Goal: Information Seeking & Learning: Find contact information

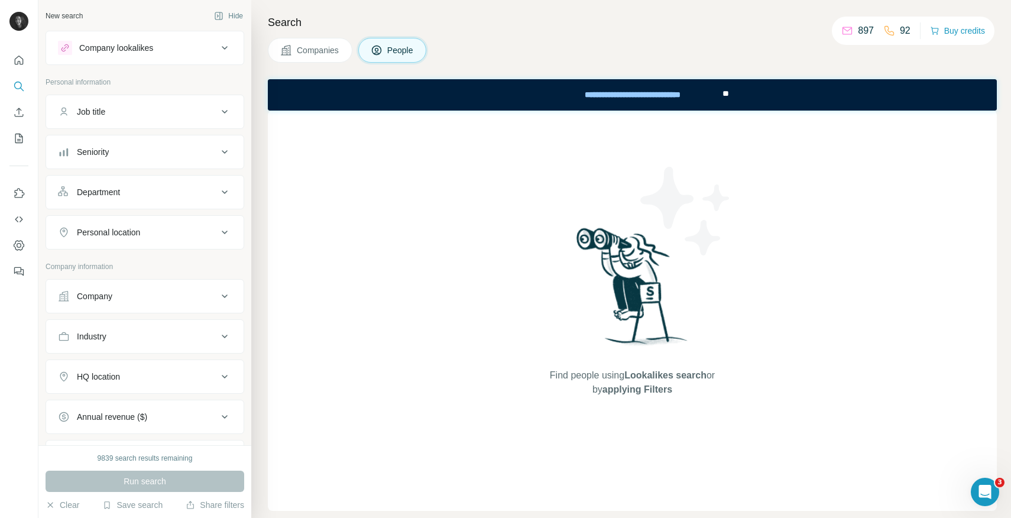
click at [325, 50] on span "Companies" at bounding box center [318, 50] width 43 height 12
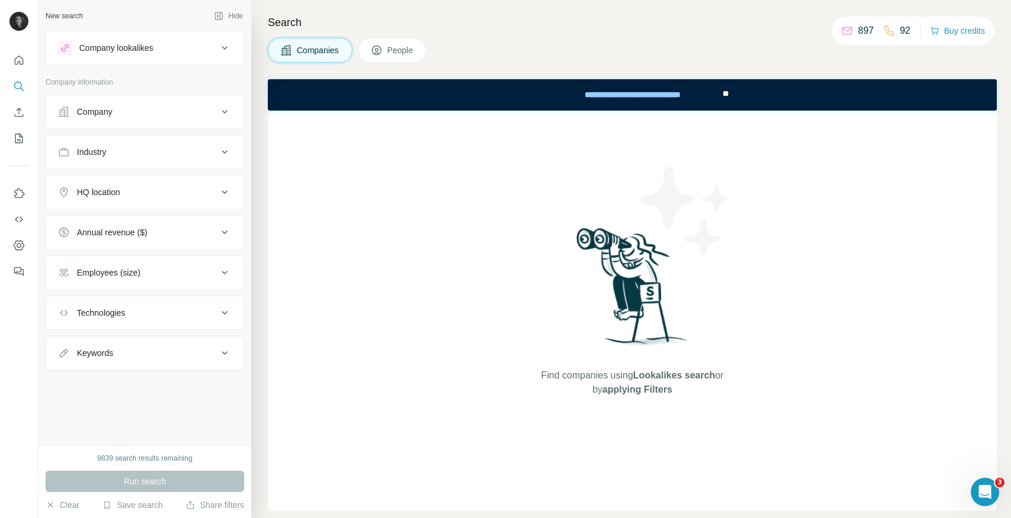
click at [159, 147] on div "Industry" at bounding box center [138, 152] width 160 height 12
click at [146, 185] on input at bounding box center [139, 181] width 146 height 13
type input "*******"
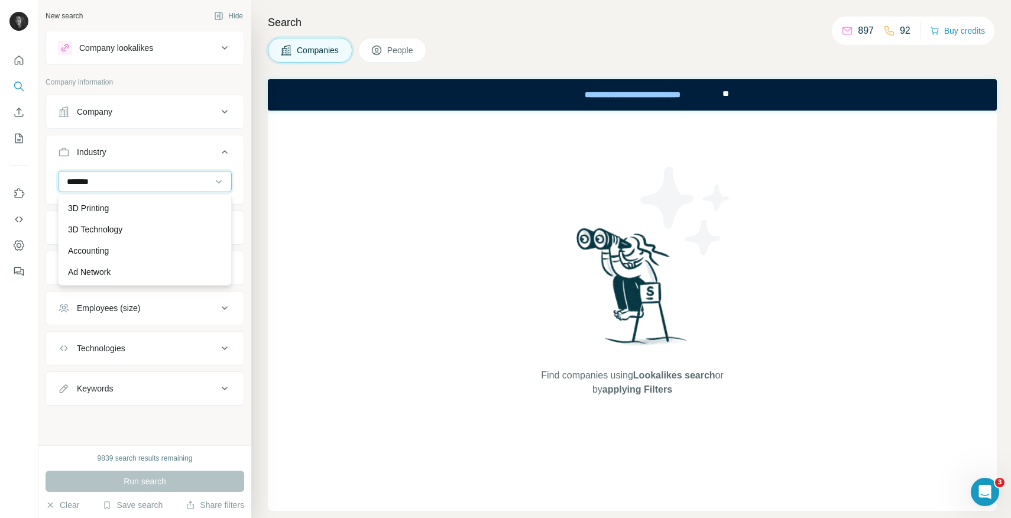
click at [119, 181] on input "*******" at bounding box center [139, 181] width 146 height 13
click at [119, 181] on input at bounding box center [139, 181] width 146 height 13
click at [219, 114] on icon at bounding box center [225, 112] width 14 height 14
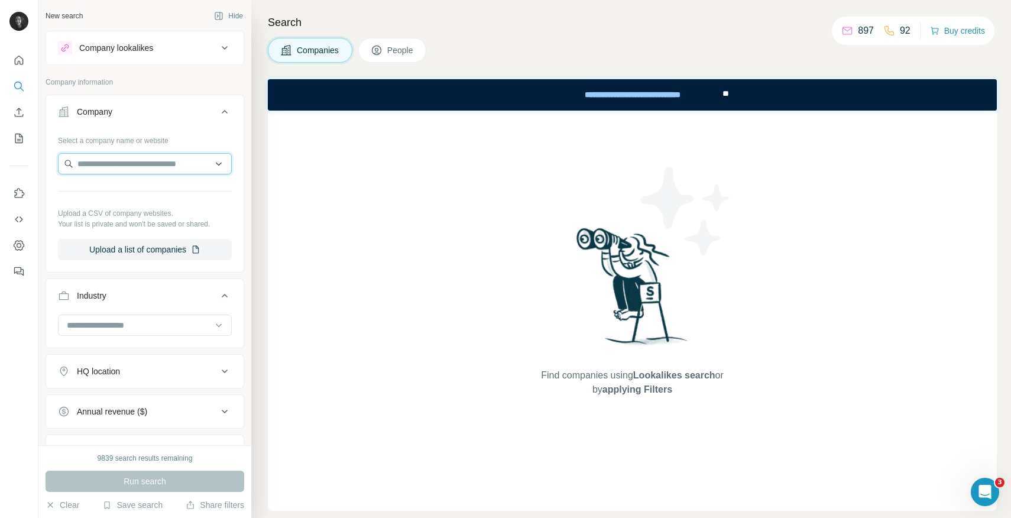
click at [152, 166] on input "text" at bounding box center [145, 163] width 174 height 21
paste input "**********"
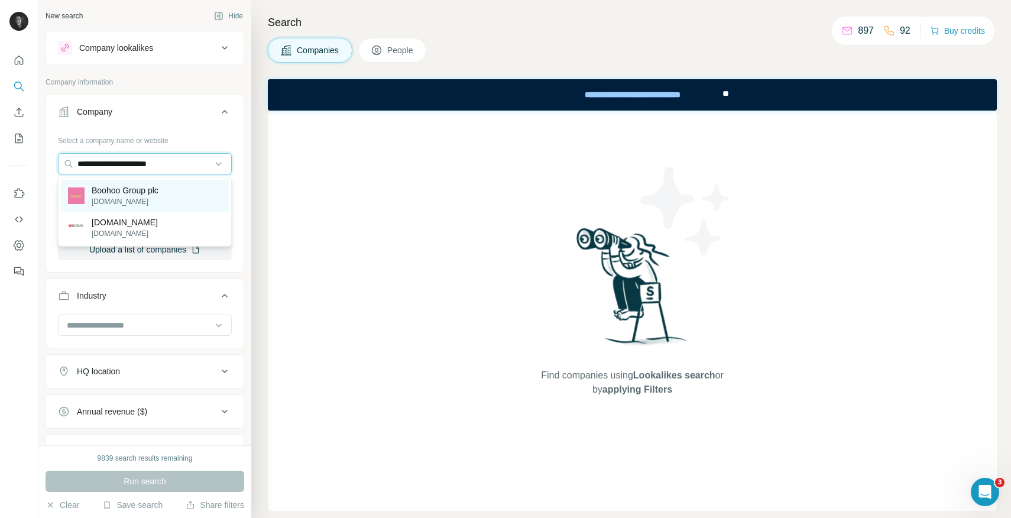
type input "**********"
click at [147, 195] on p "Boohoo Group plc" at bounding box center [125, 191] width 67 height 12
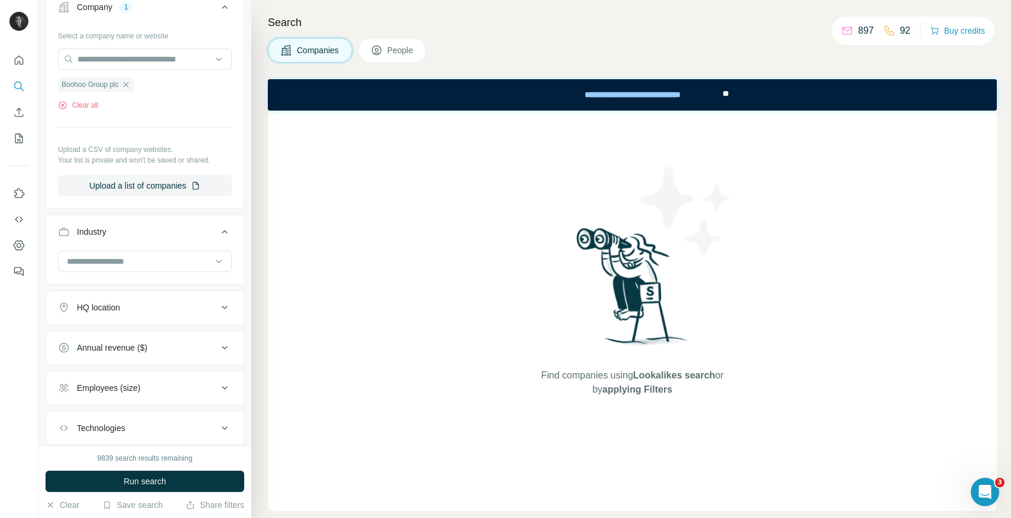
scroll to position [178, 0]
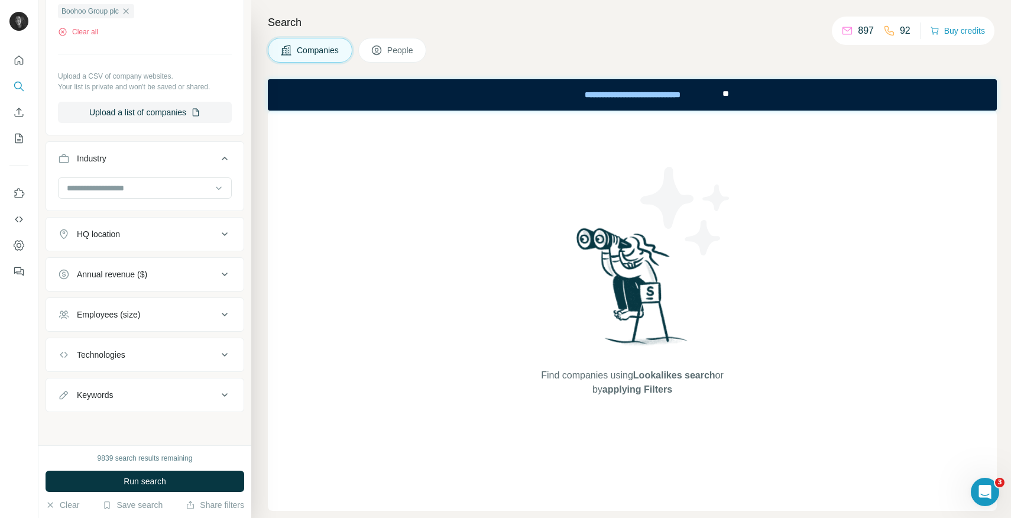
click at [403, 45] on span "People" at bounding box center [400, 50] width 27 height 12
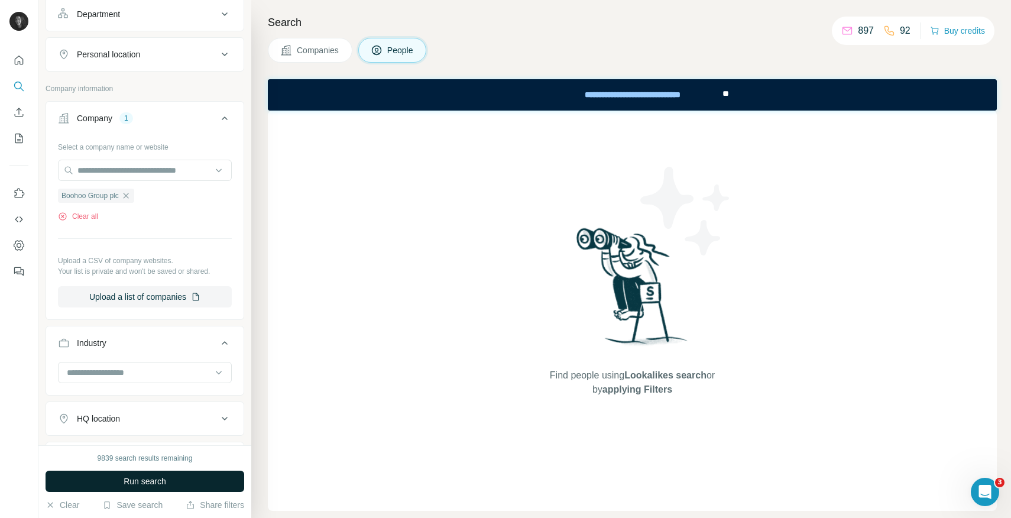
click at [147, 484] on span "Run search" at bounding box center [145, 482] width 43 height 12
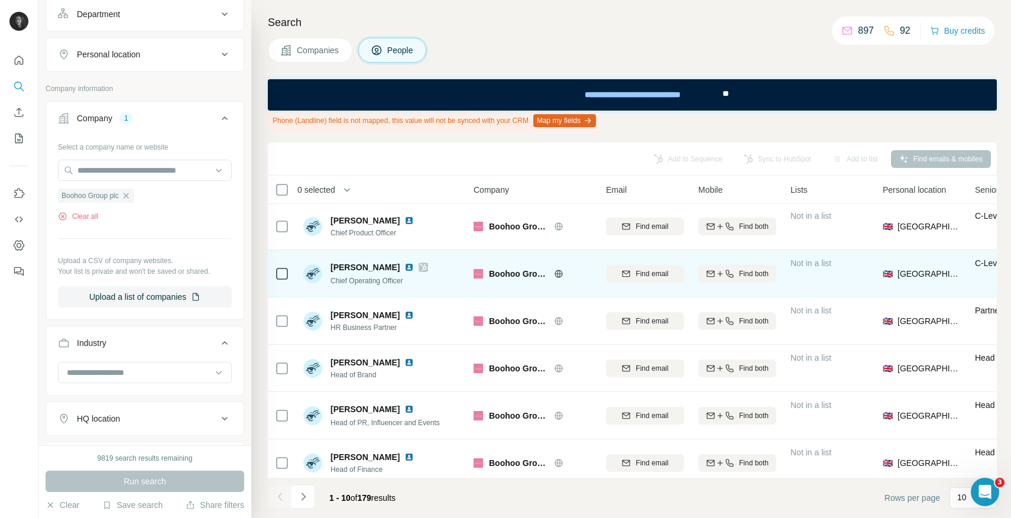
scroll to position [50, 0]
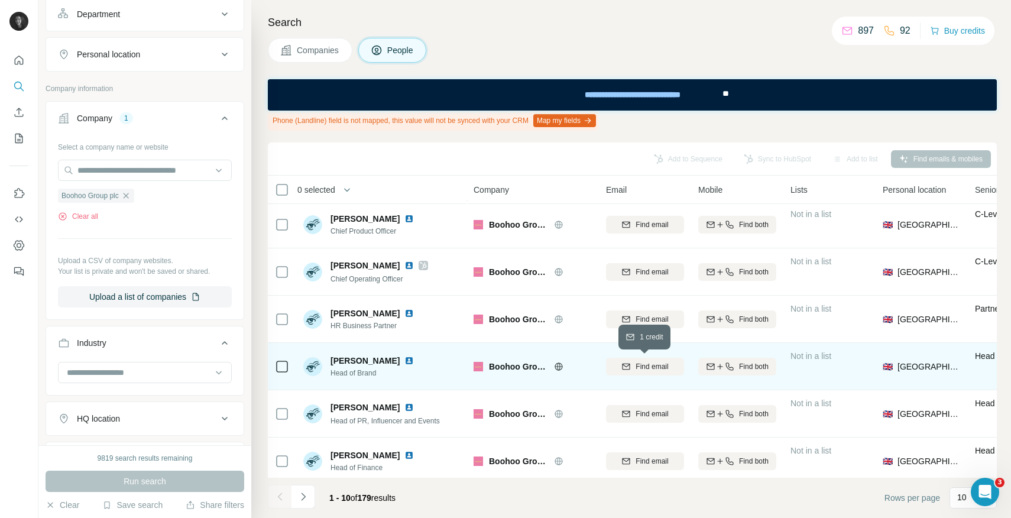
click at [657, 367] on span "Find email" at bounding box center [652, 366] width 33 height 11
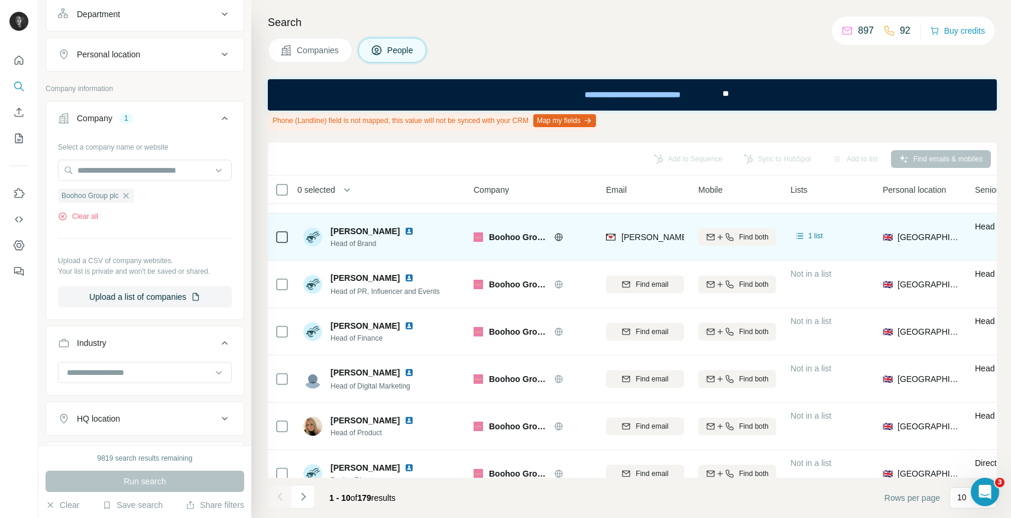
scroll to position [199, 0]
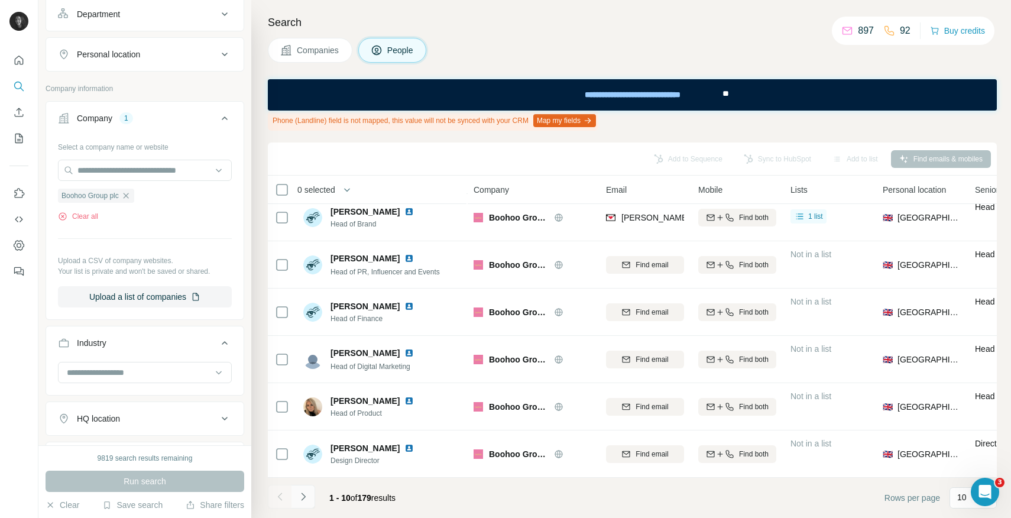
click at [300, 499] on icon "Navigate to next page" at bounding box center [303, 497] width 12 height 12
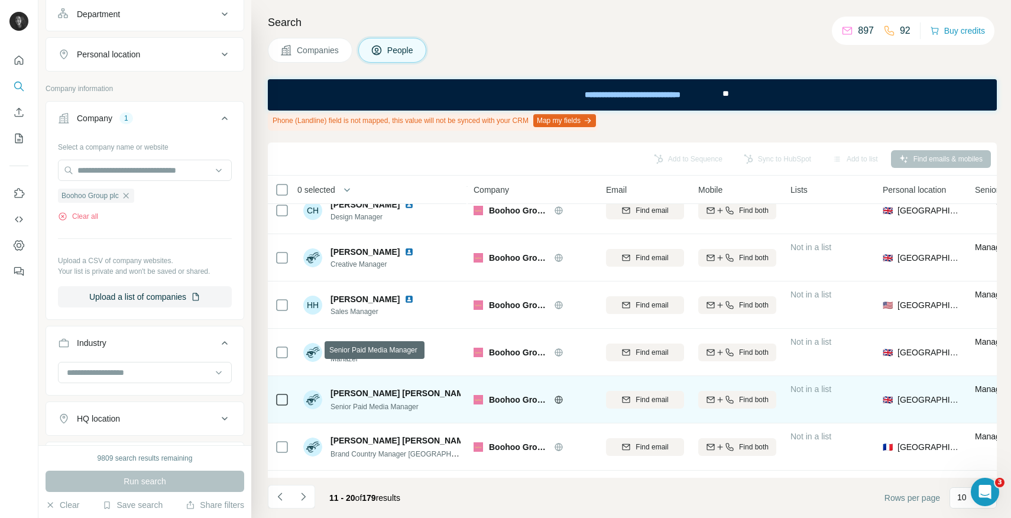
scroll to position [153, 0]
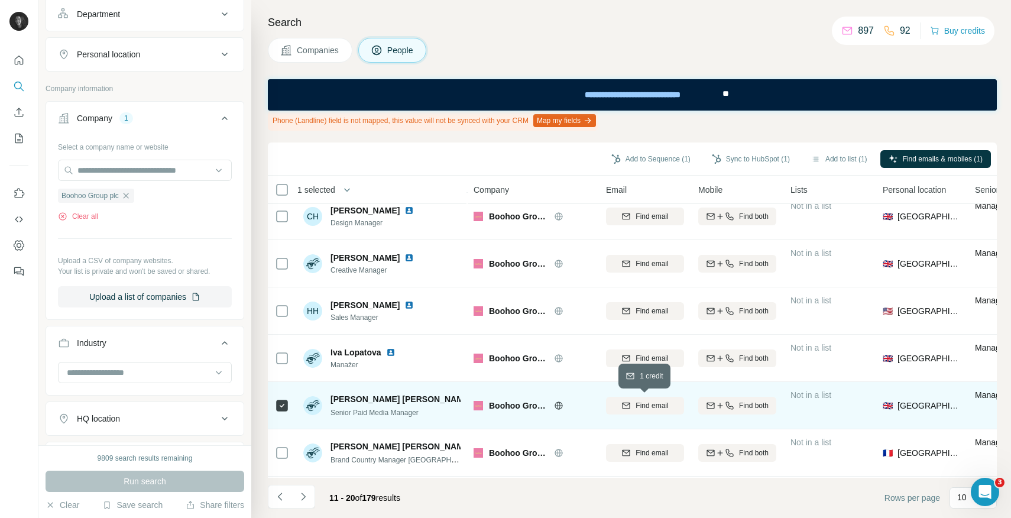
click at [654, 403] on span "Find email" at bounding box center [652, 405] width 33 height 11
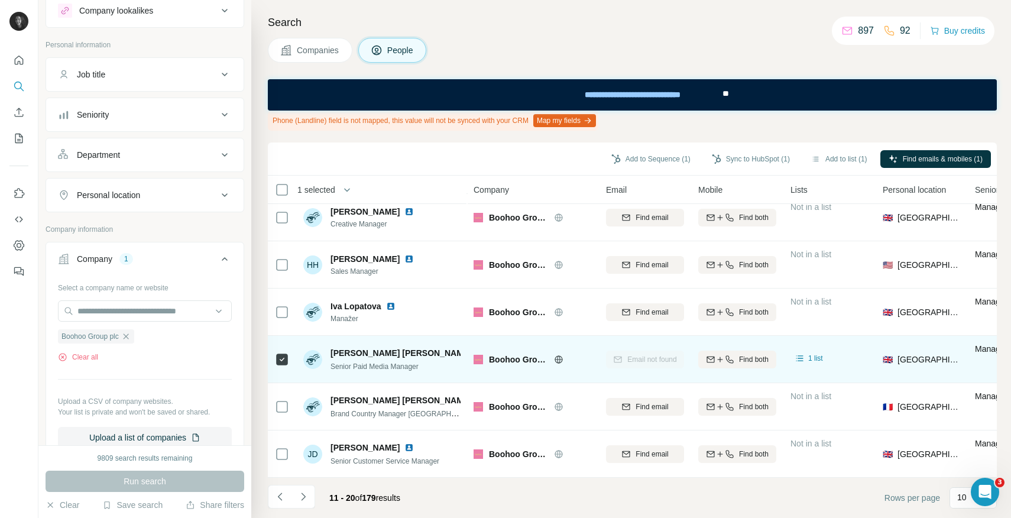
scroll to position [20, 0]
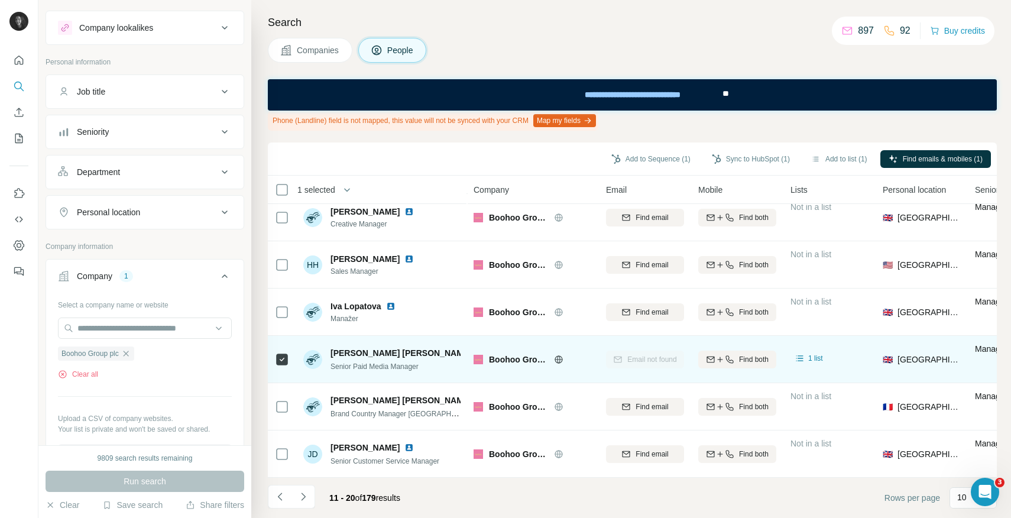
click at [206, 183] on button "Department" at bounding box center [145, 172] width 198 height 28
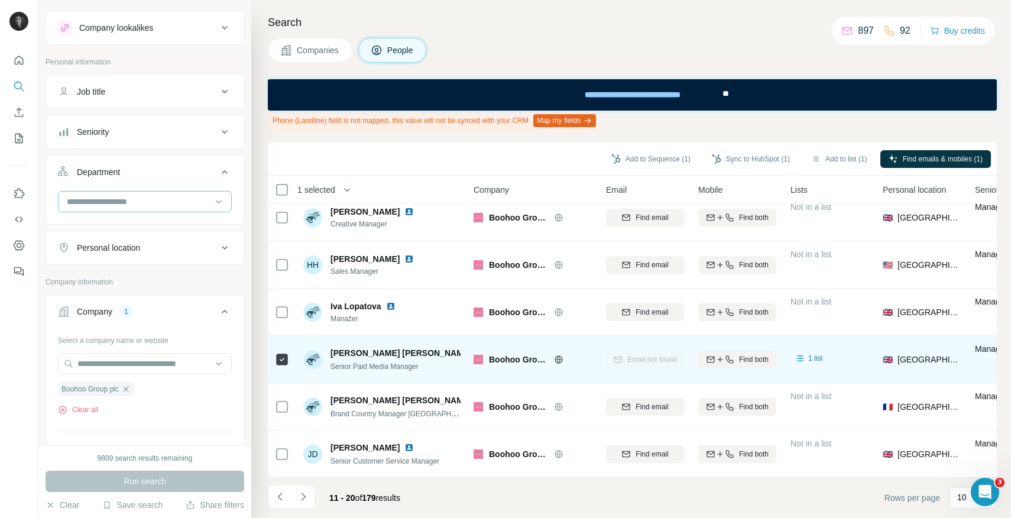
click at [193, 210] on div at bounding box center [139, 202] width 146 height 20
type input "****"
click at [163, 222] on p "Marketing and Advertising" at bounding box center [115, 228] width 95 height 12
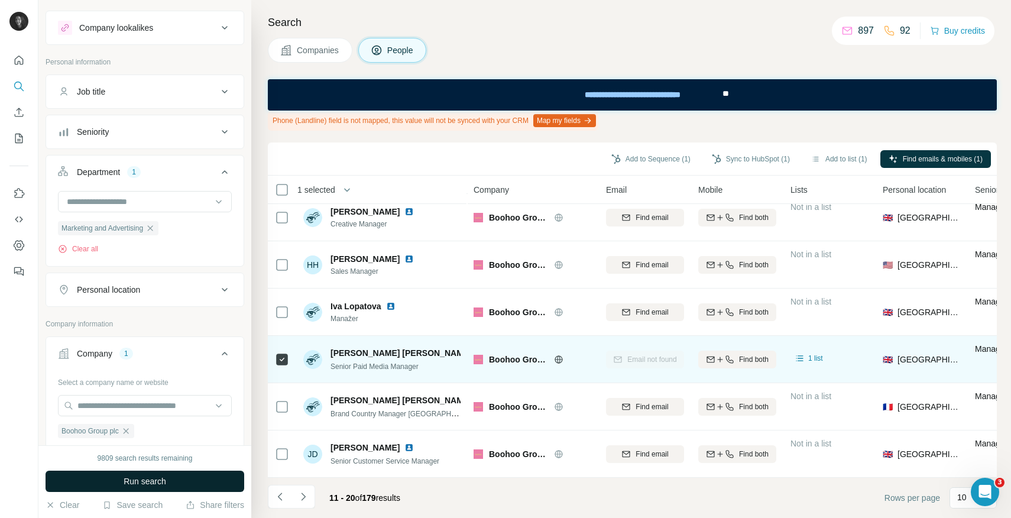
click at [175, 477] on button "Run search" at bounding box center [145, 481] width 199 height 21
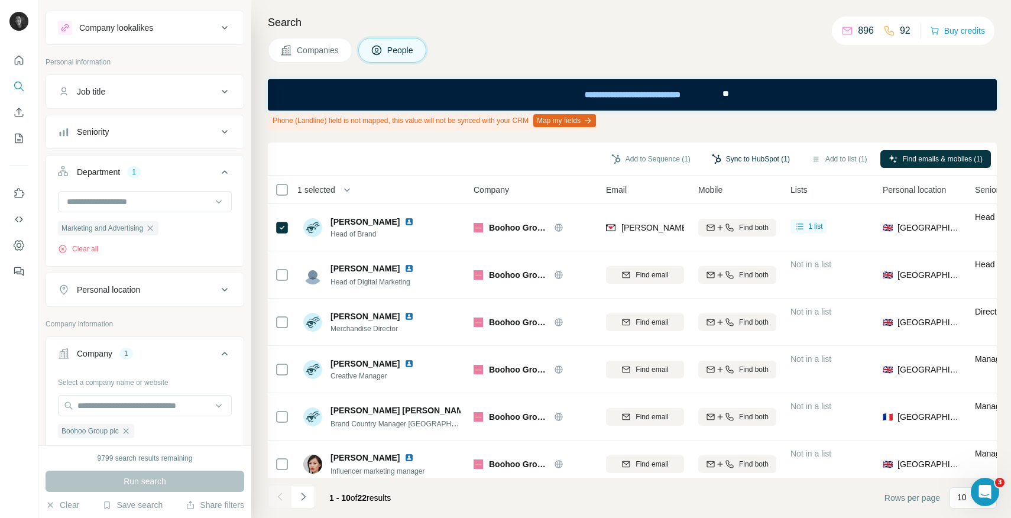
click at [749, 159] on button "Sync to HubSpot (1)" at bounding box center [751, 159] width 95 height 18
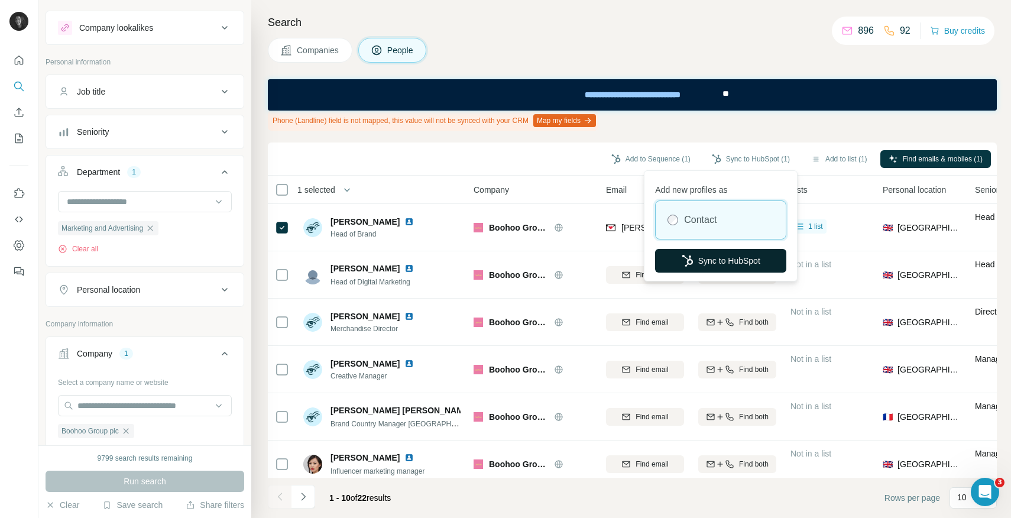
click at [703, 259] on button "Sync to HubSpot" at bounding box center [720, 261] width 131 height 24
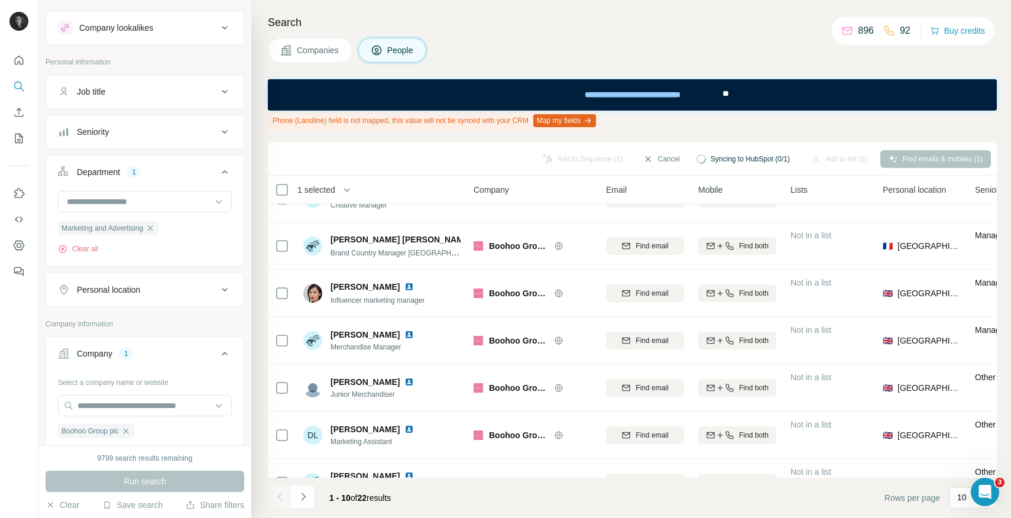
scroll to position [199, 0]
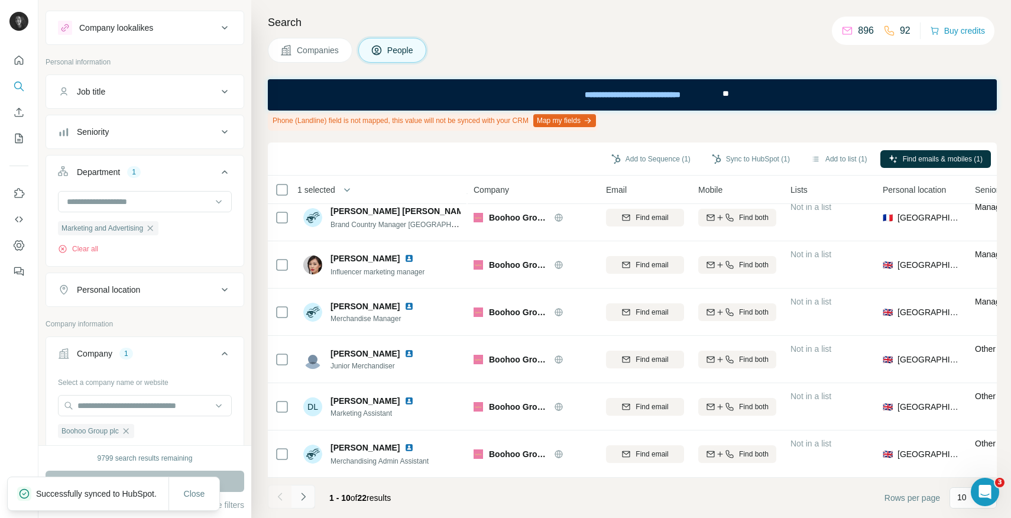
click at [303, 497] on icon "Navigate to next page" at bounding box center [303, 497] width 12 height 12
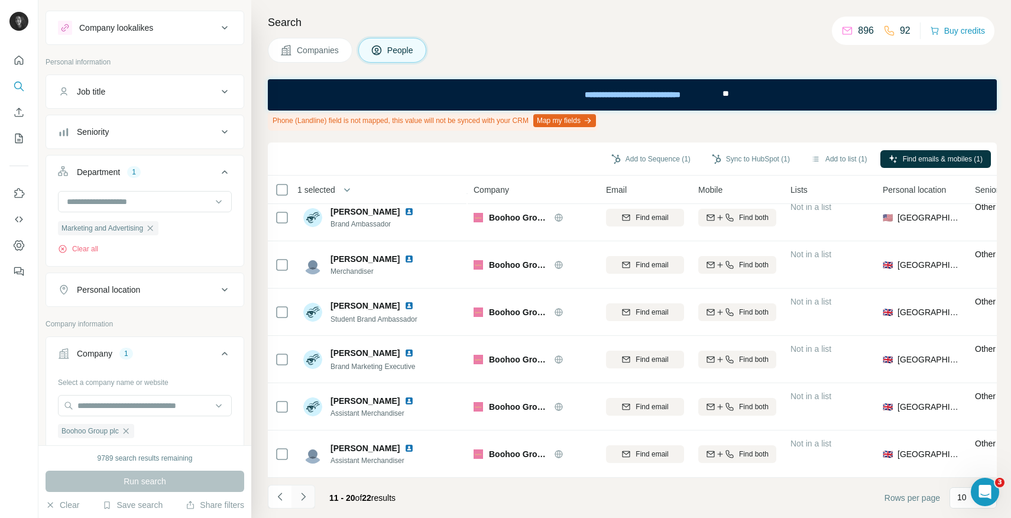
click at [309, 502] on button "Navigate to next page" at bounding box center [304, 497] width 24 height 24
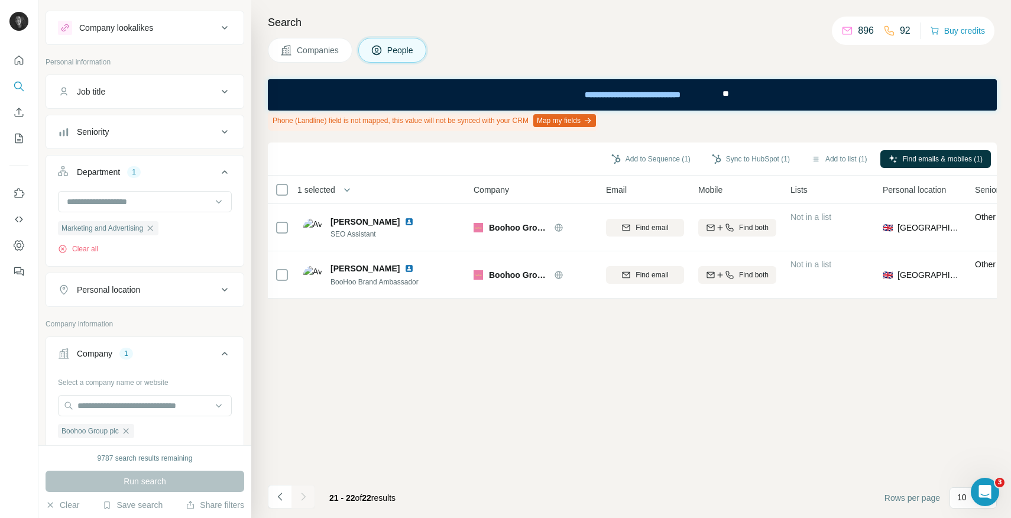
scroll to position [0, 0]
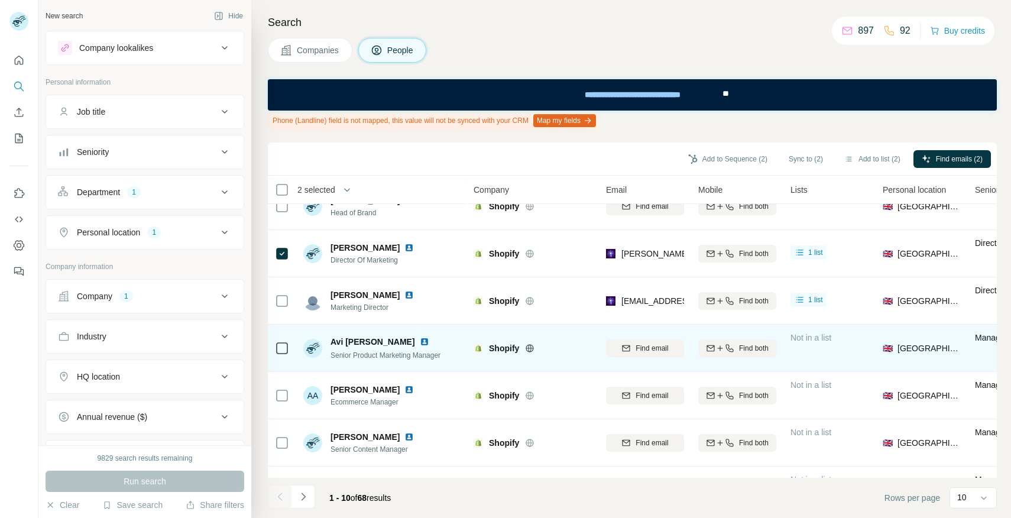
scroll to position [114, 0]
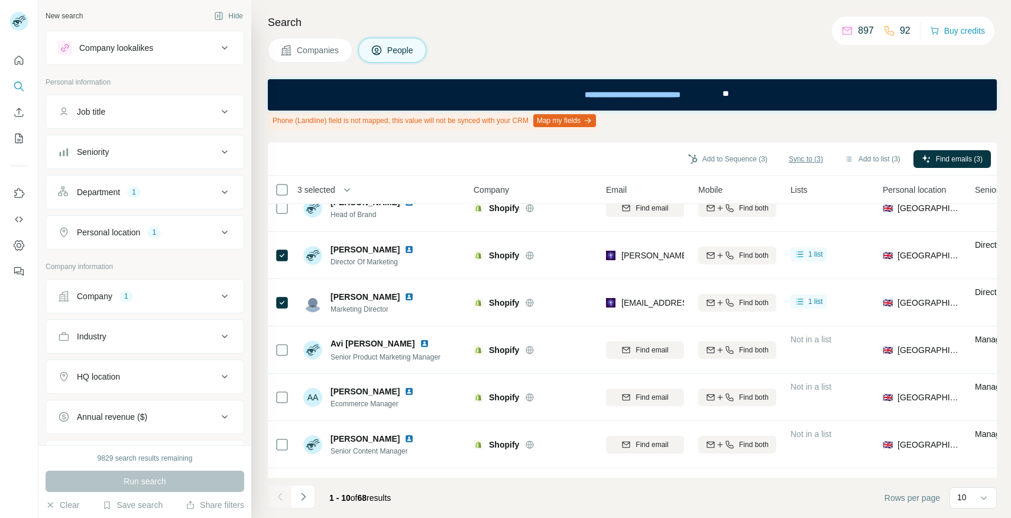
click at [799, 160] on span "Sync to (3)" at bounding box center [806, 159] width 34 height 11
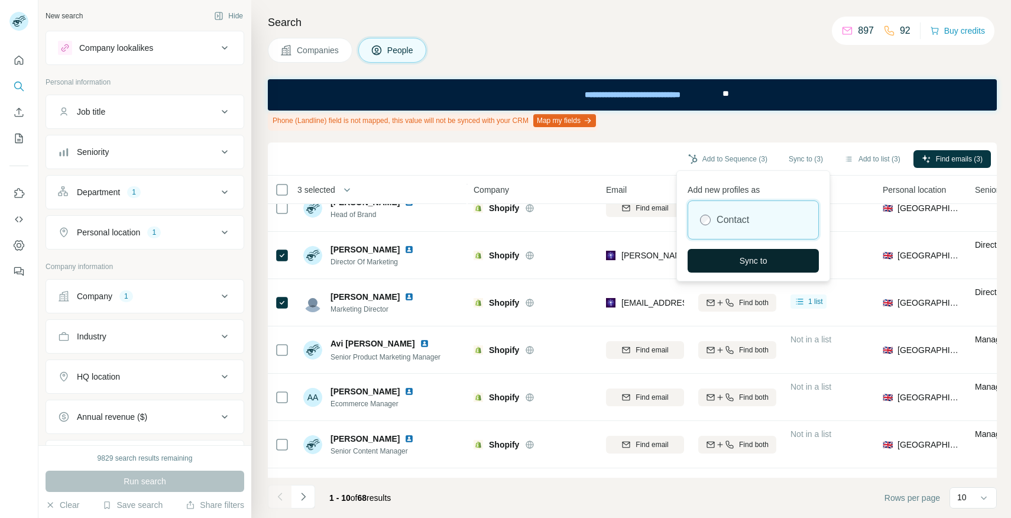
click at [747, 257] on span "Sync to" at bounding box center [754, 261] width 28 height 12
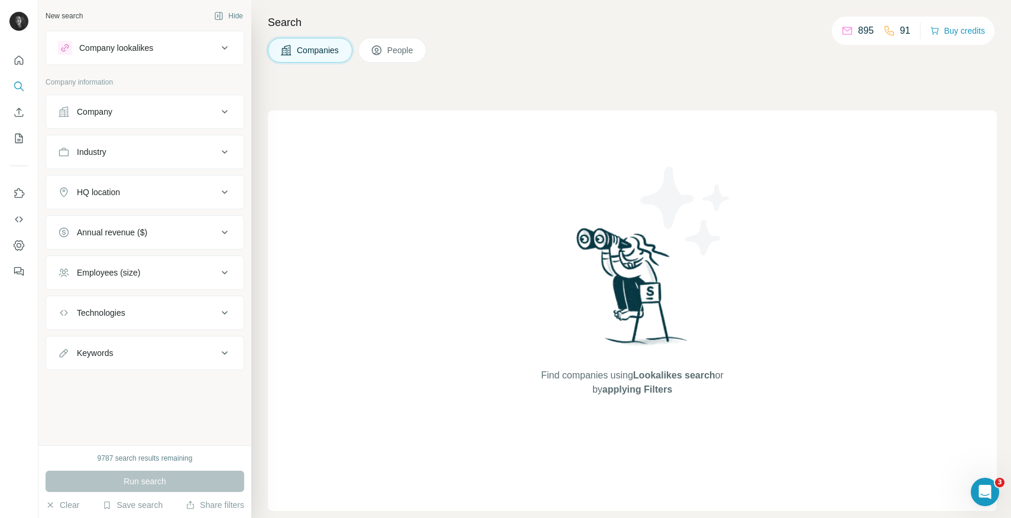
click at [147, 49] on div "Company lookalikes" at bounding box center [116, 48] width 74 height 12
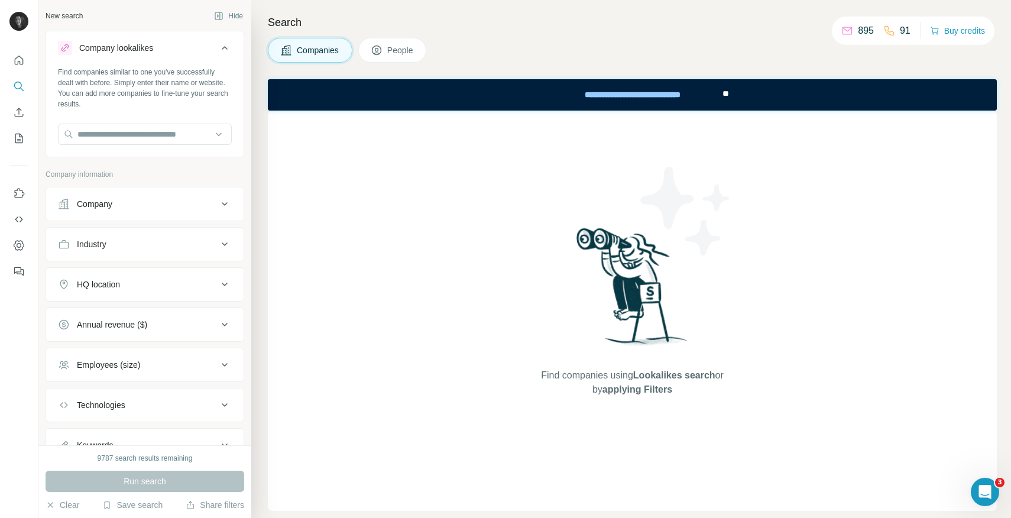
click at [147, 49] on div "Company lookalikes" at bounding box center [116, 48] width 74 height 12
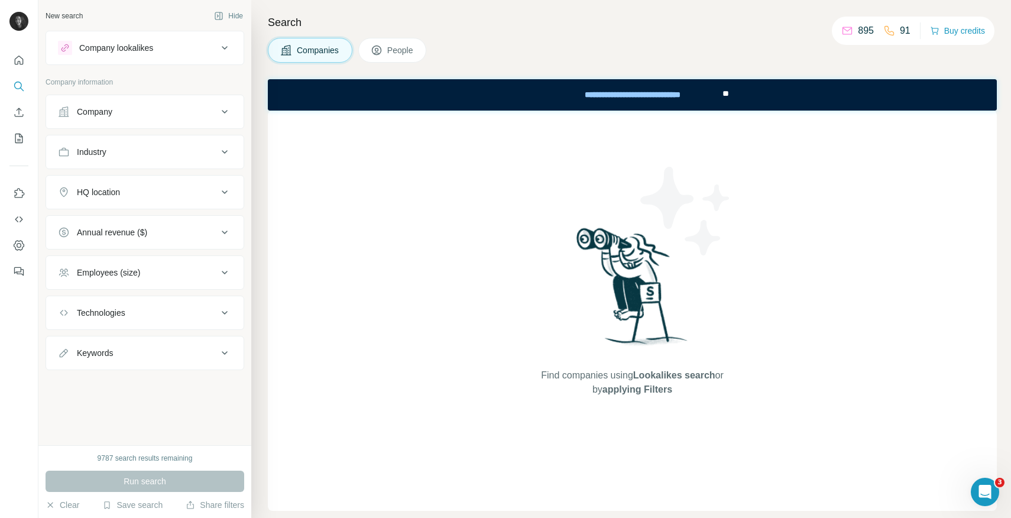
click at [136, 121] on button "Company" at bounding box center [145, 112] width 198 height 28
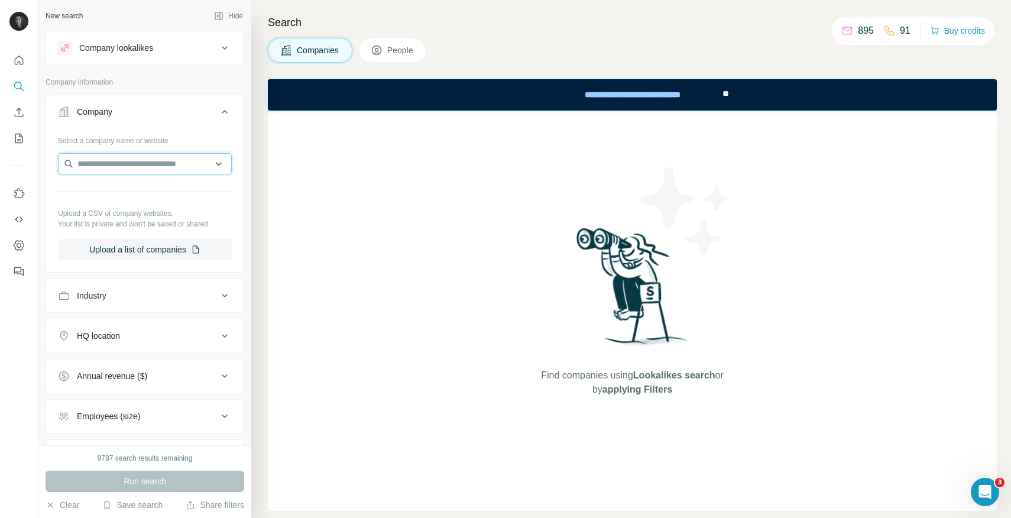
click at [140, 164] on input "text" at bounding box center [145, 163] width 174 height 21
paste input "**********"
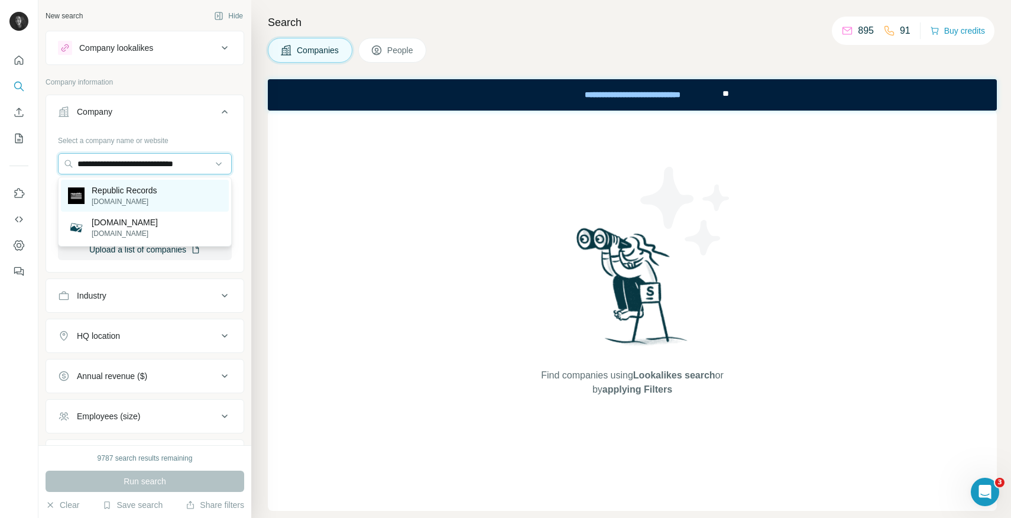
type input "**********"
click at [151, 194] on p "Republic Records" at bounding box center [125, 191] width 66 height 12
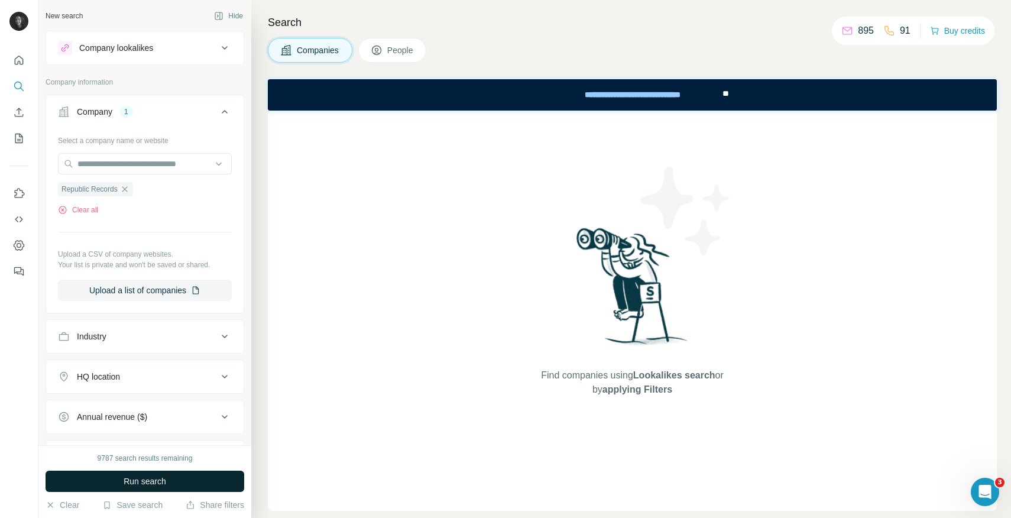
click at [159, 485] on span "Run search" at bounding box center [145, 482] width 43 height 12
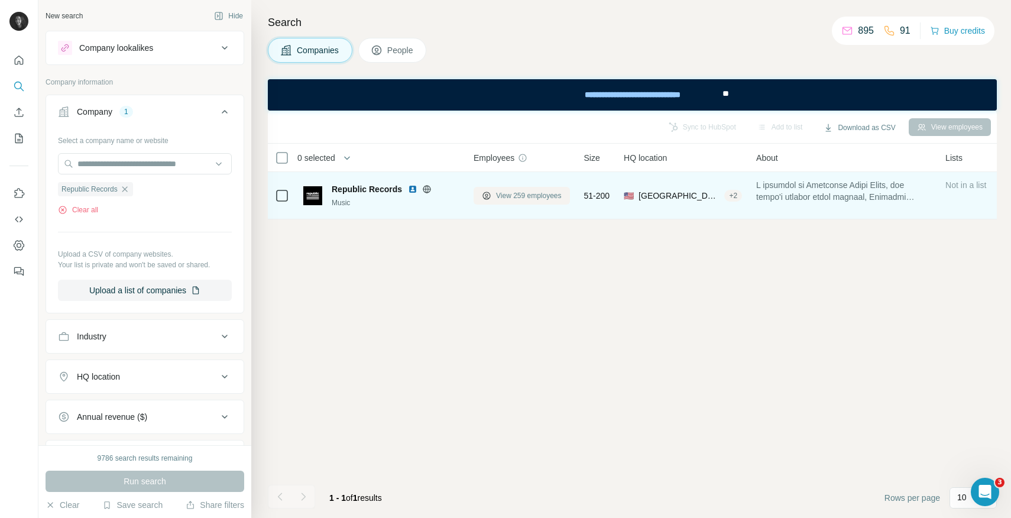
click at [519, 200] on button "View 259 employees" at bounding box center [522, 196] width 96 height 18
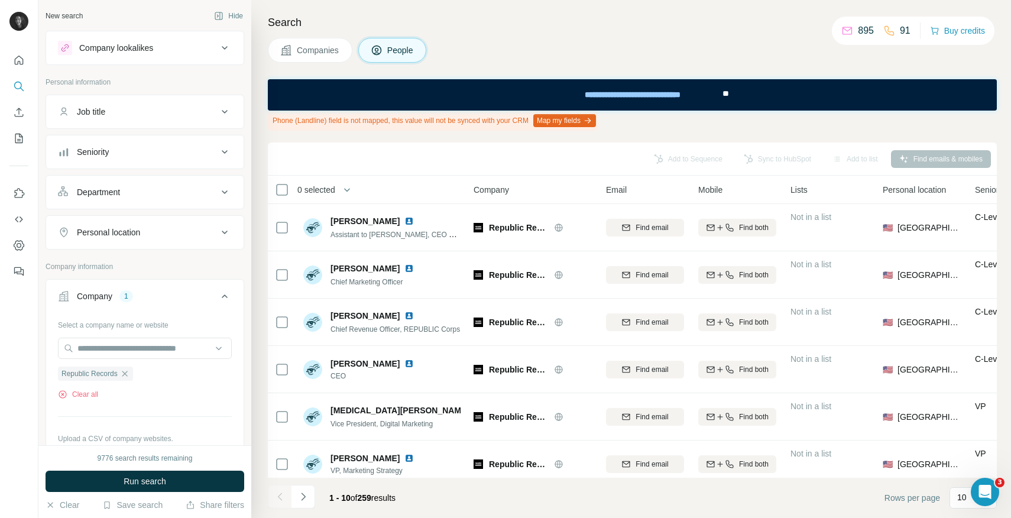
click at [140, 238] on div "Personal location" at bounding box center [108, 233] width 63 height 12
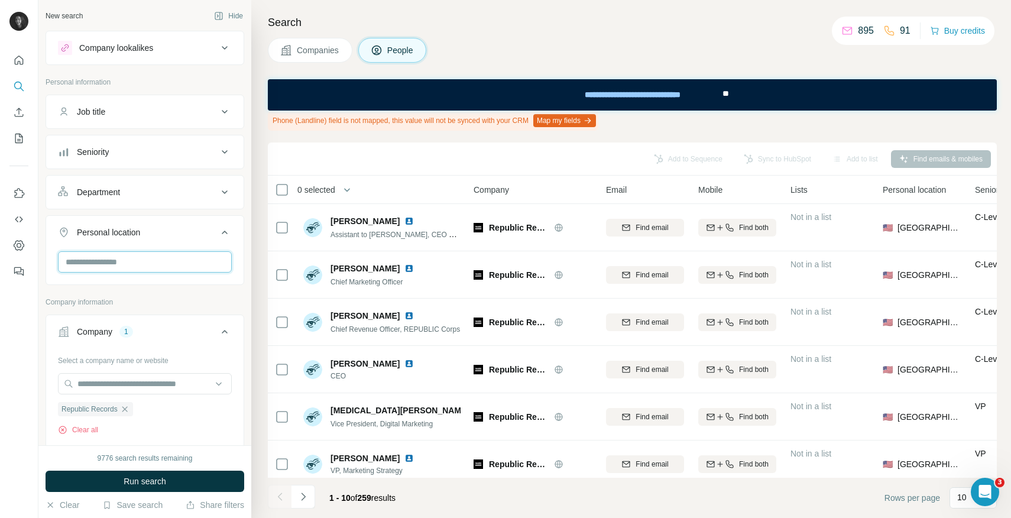
click at [139, 264] on input "text" at bounding box center [145, 261] width 174 height 21
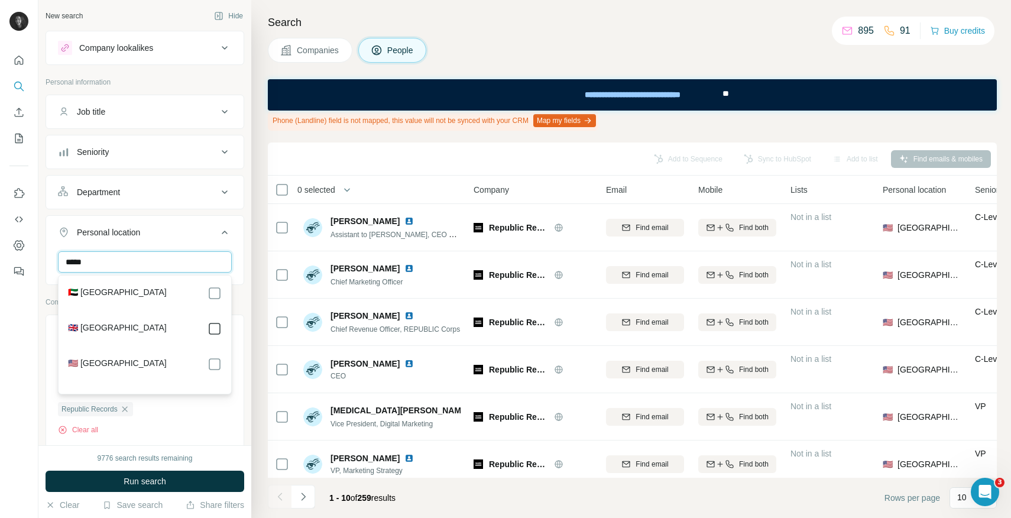
type input "*****"
click at [213, 192] on div "Department" at bounding box center [138, 192] width 160 height 12
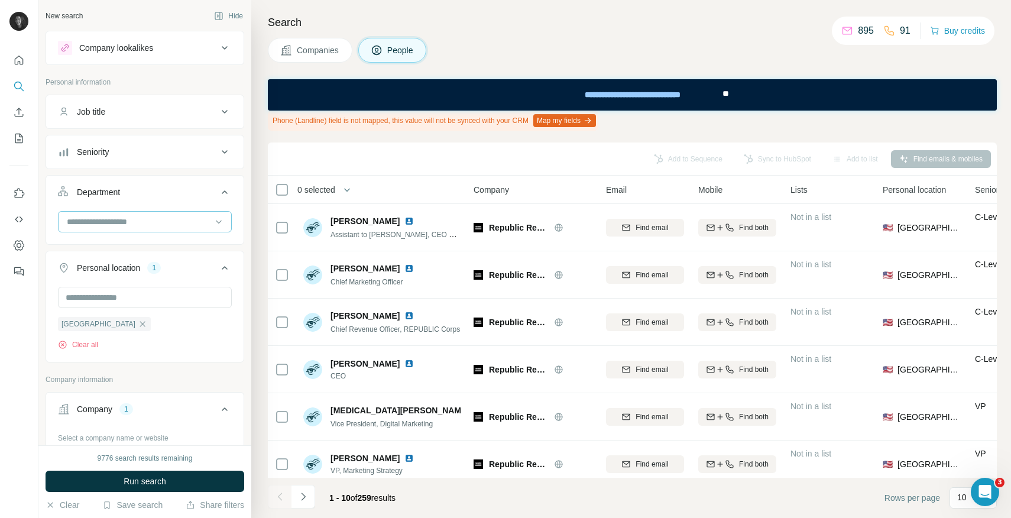
click at [196, 223] on input at bounding box center [139, 221] width 146 height 13
type input "****"
click at [190, 247] on div "Marketing and Advertising" at bounding box center [145, 248] width 154 height 12
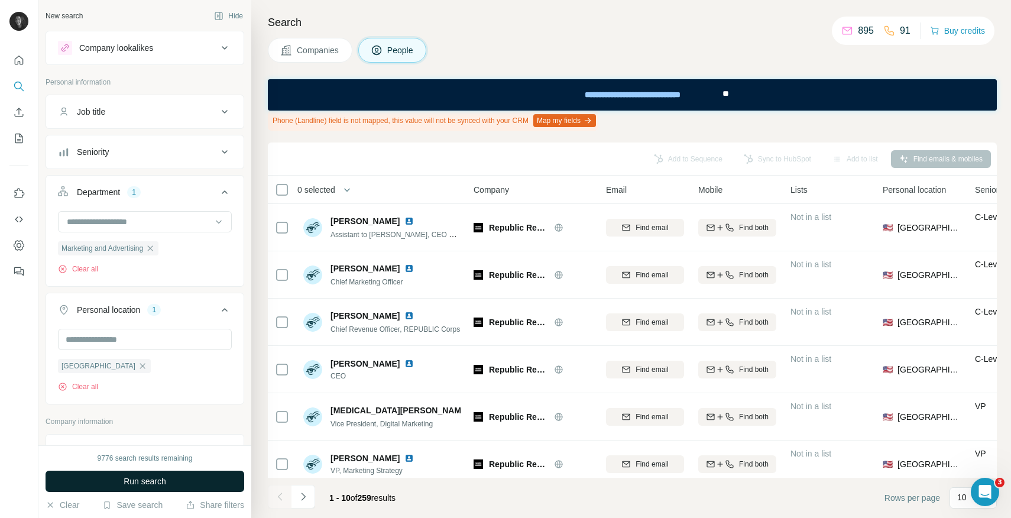
click at [169, 489] on button "Run search" at bounding box center [145, 481] width 199 height 21
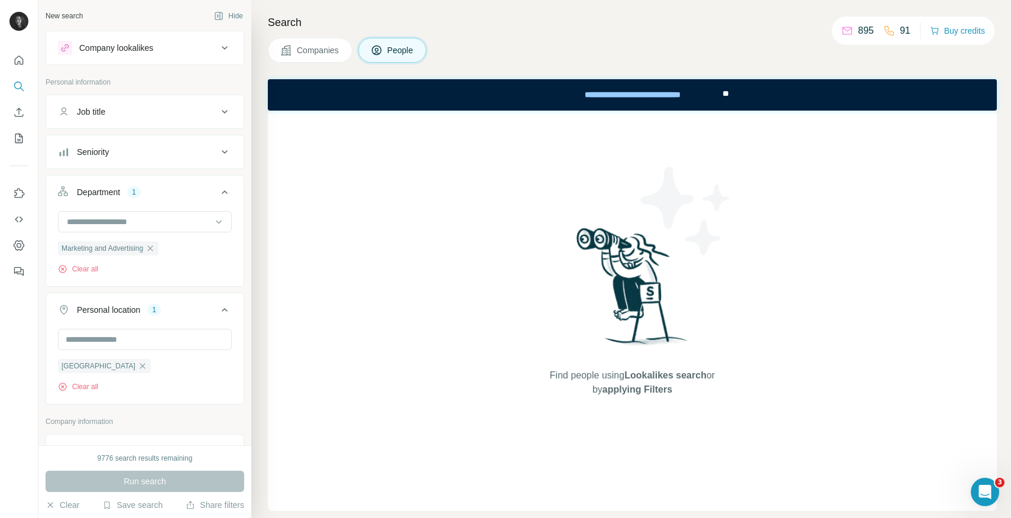
click at [155, 476] on div "Run search" at bounding box center [145, 481] width 199 height 21
click at [140, 367] on icon "button" at bounding box center [142, 365] width 5 height 5
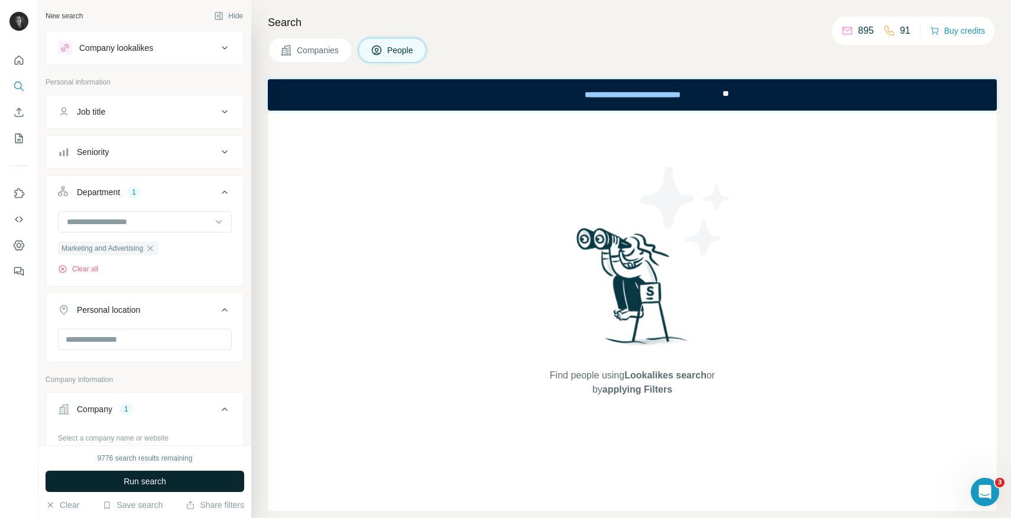
click at [152, 486] on span "Run search" at bounding box center [145, 482] width 43 height 12
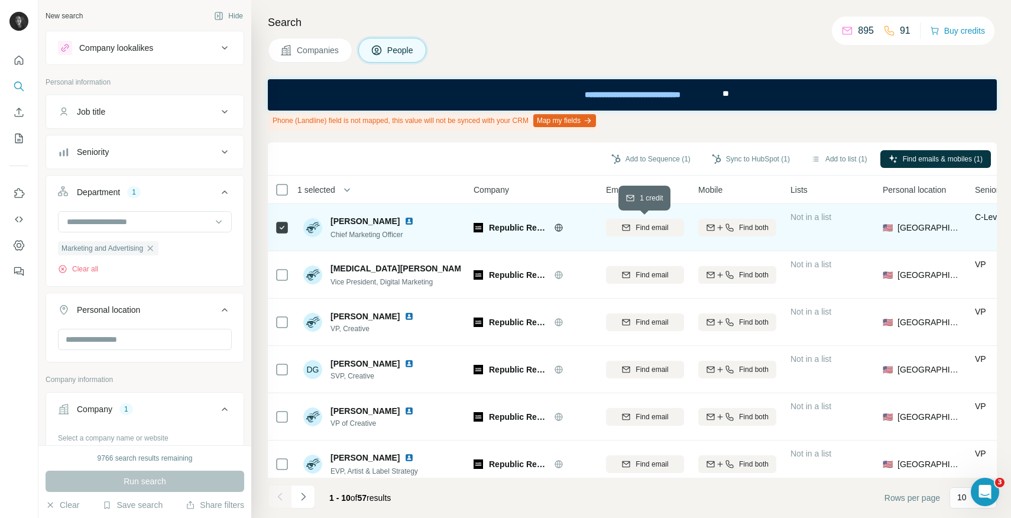
click at [661, 230] on span "Find email" at bounding box center [652, 227] width 33 height 11
click at [738, 159] on button "Sync to HubSpot (1)" at bounding box center [751, 159] width 95 height 18
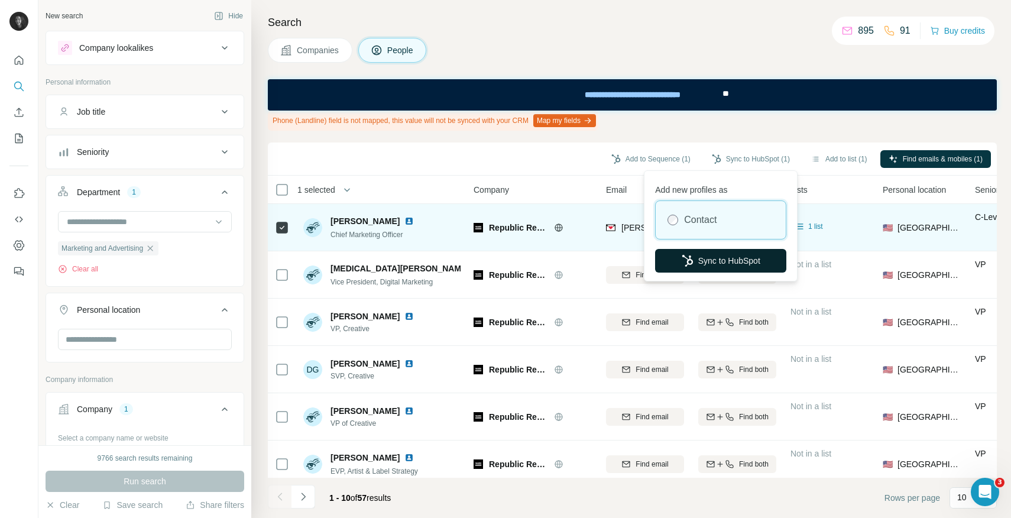
click at [715, 253] on button "Sync to HubSpot" at bounding box center [720, 261] width 131 height 24
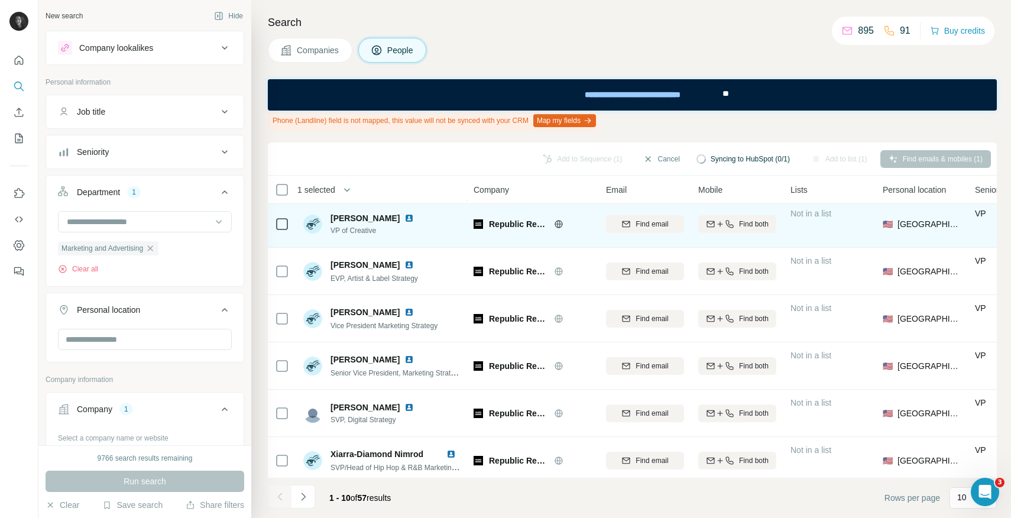
scroll to position [199, 0]
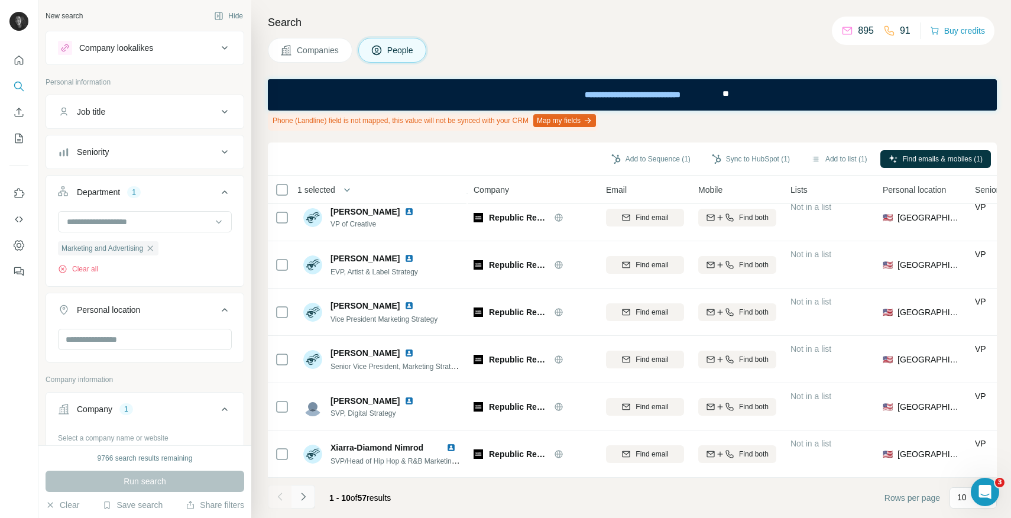
click at [308, 500] on icon "Navigate to next page" at bounding box center [303, 497] width 12 height 12
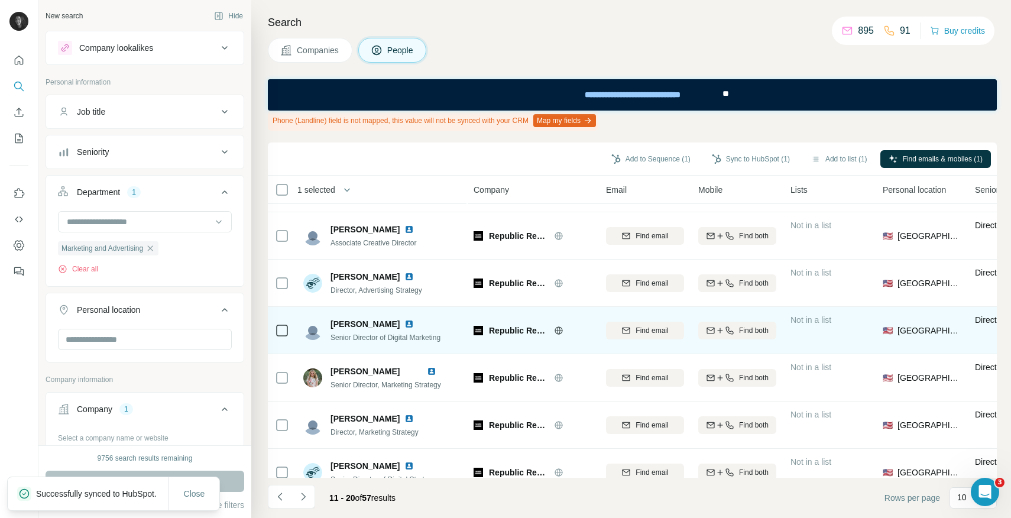
scroll to position [116, 0]
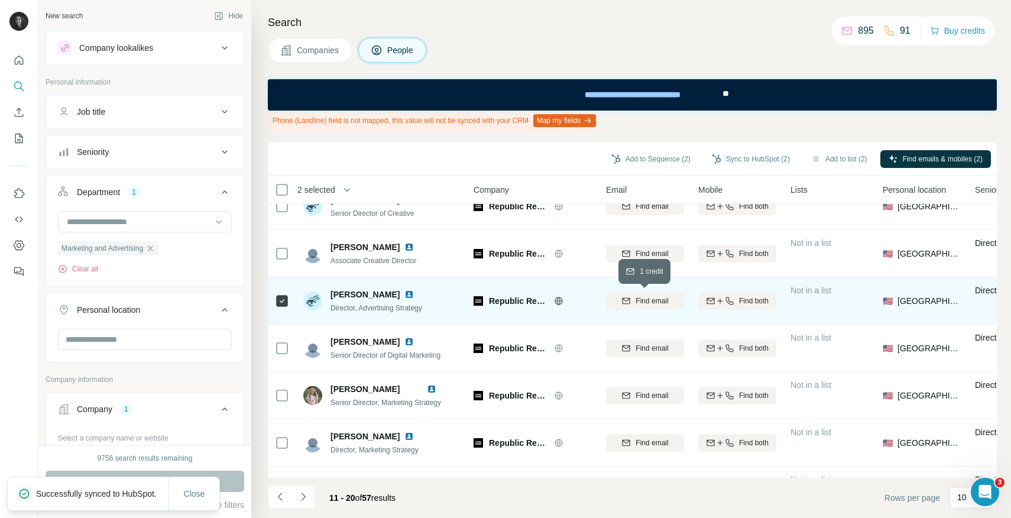
click at [654, 301] on span "Find email" at bounding box center [652, 301] width 33 height 11
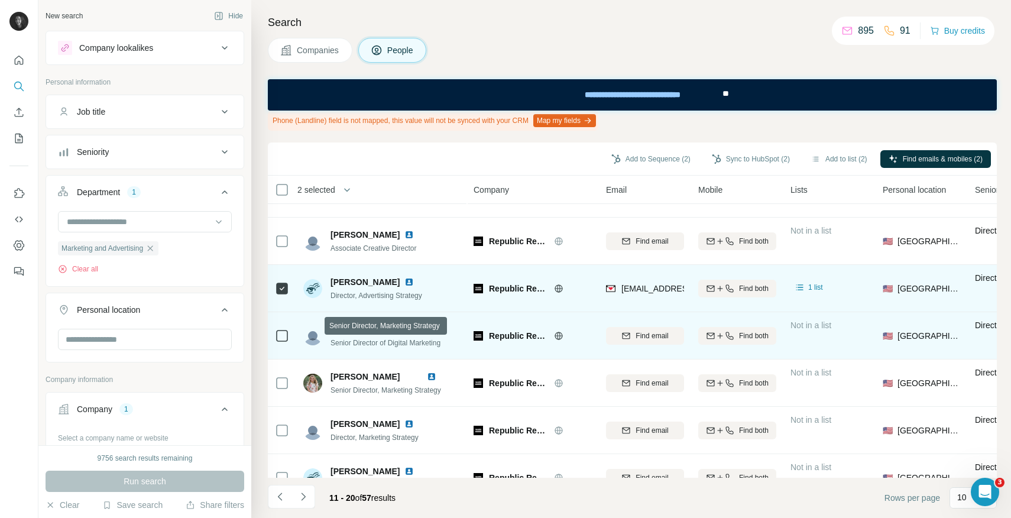
scroll to position [99, 0]
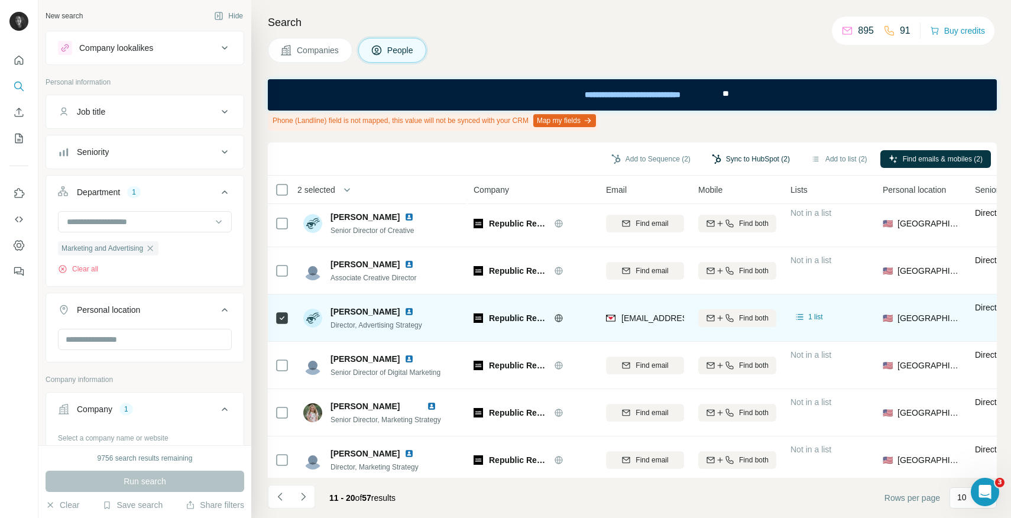
click at [748, 162] on button "Sync to HubSpot (2)" at bounding box center [751, 159] width 95 height 18
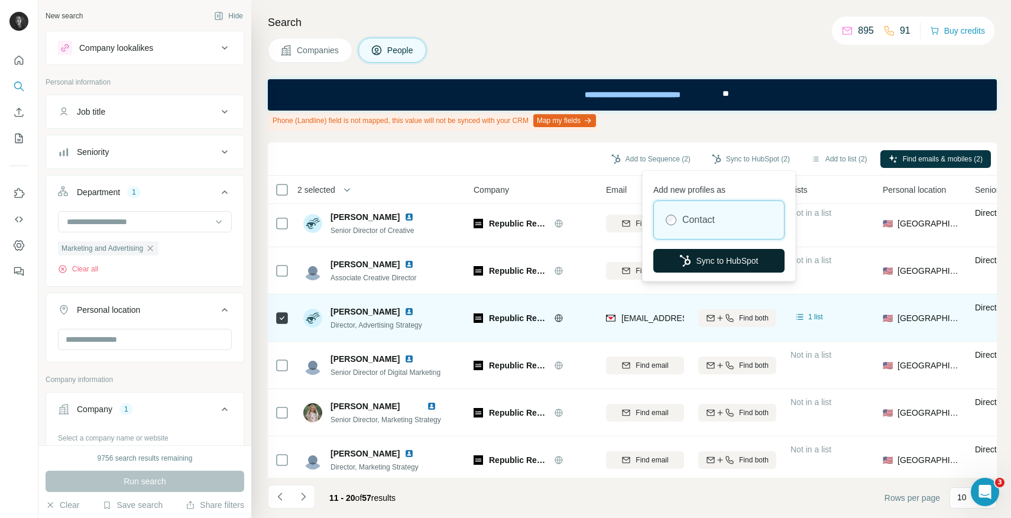
click at [711, 264] on button "Sync to HubSpot" at bounding box center [719, 261] width 131 height 24
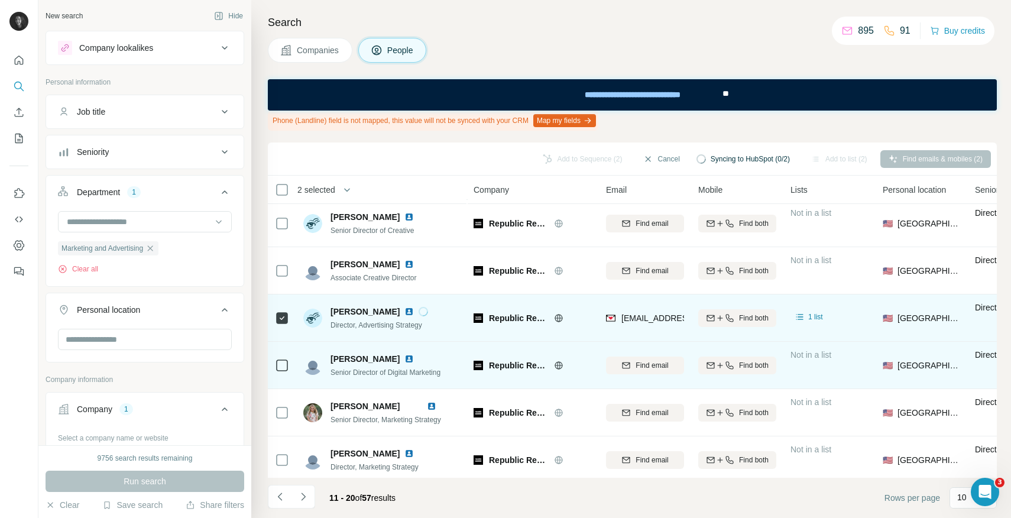
scroll to position [199, 0]
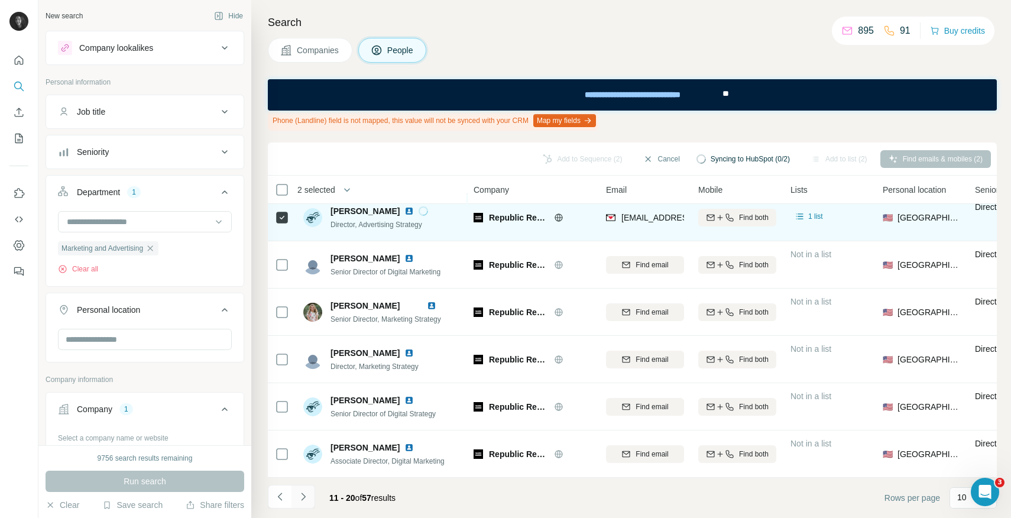
click at [309, 501] on icon "Navigate to next page" at bounding box center [303, 497] width 12 height 12
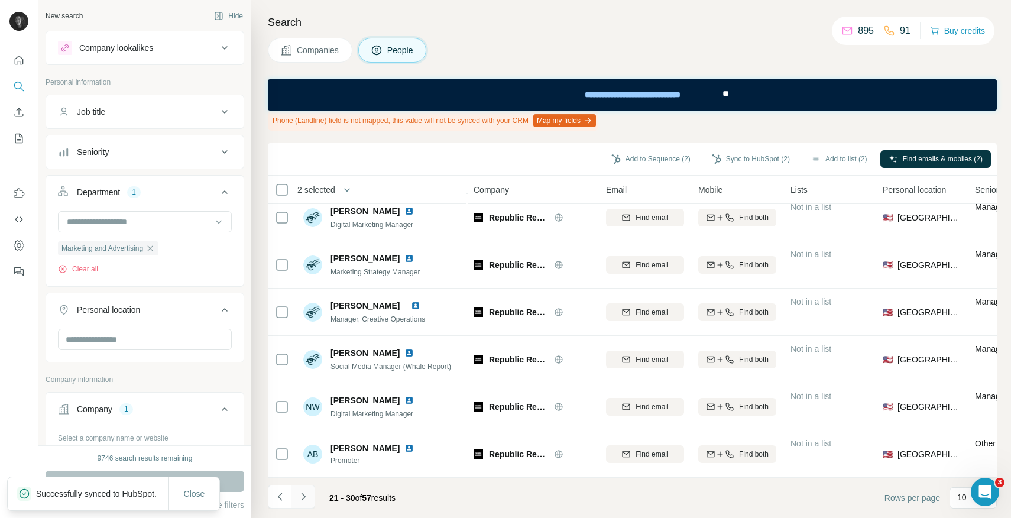
click at [307, 496] on icon "Navigate to next page" at bounding box center [303, 497] width 12 height 12
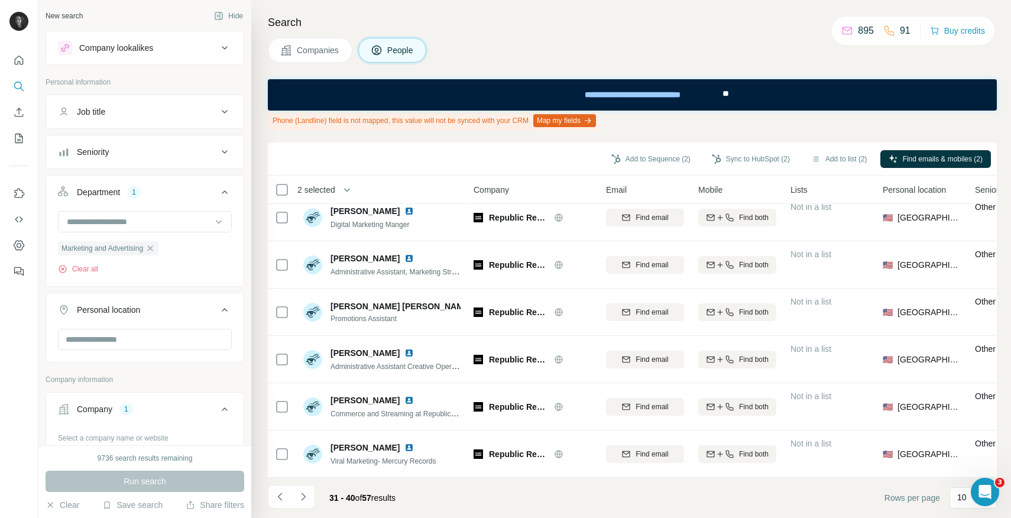
scroll to position [0, 0]
